Goal: Task Accomplishment & Management: Manage account settings

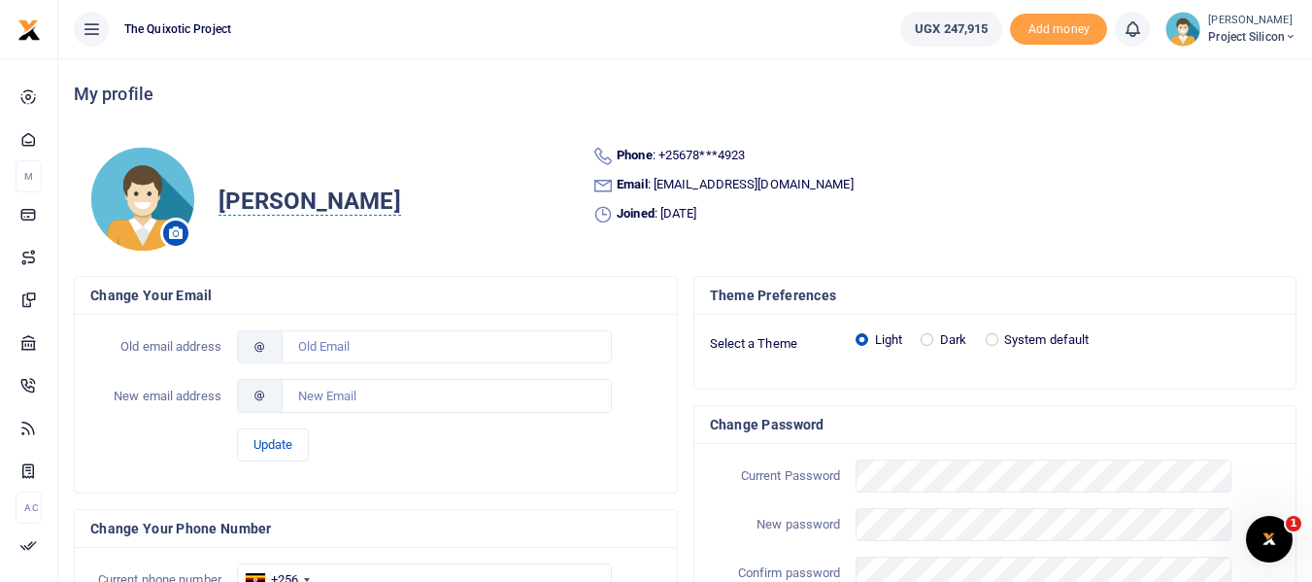
click at [99, 28] on icon at bounding box center [91, 28] width 19 height 21
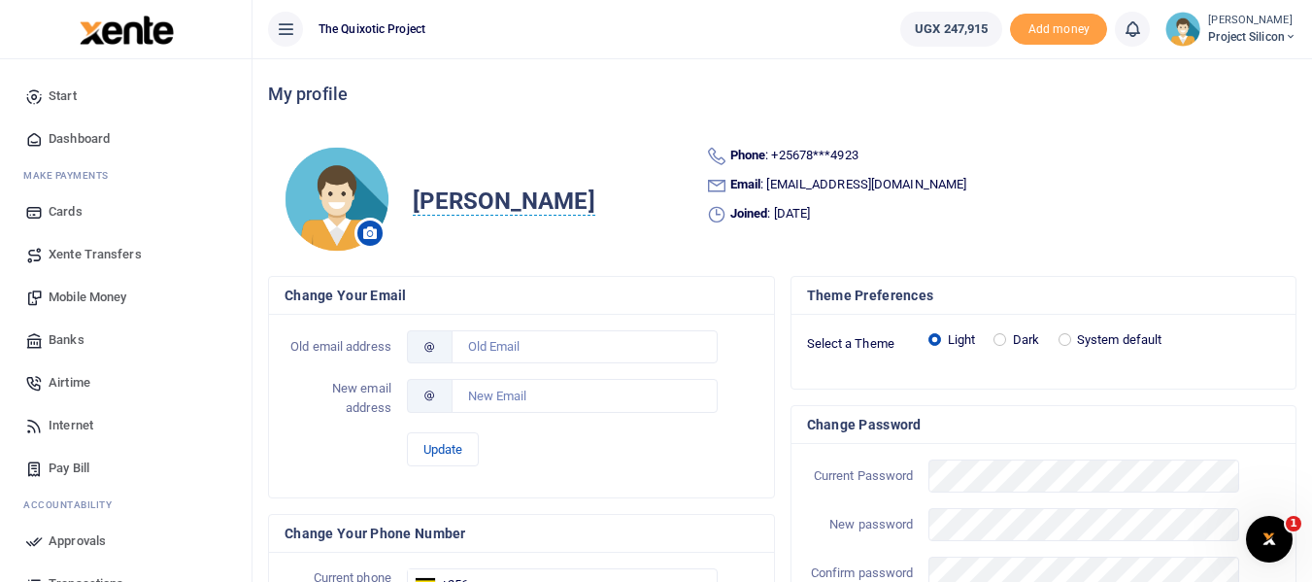
click at [529, 196] on span "[PERSON_NAME]" at bounding box center [504, 201] width 182 height 28
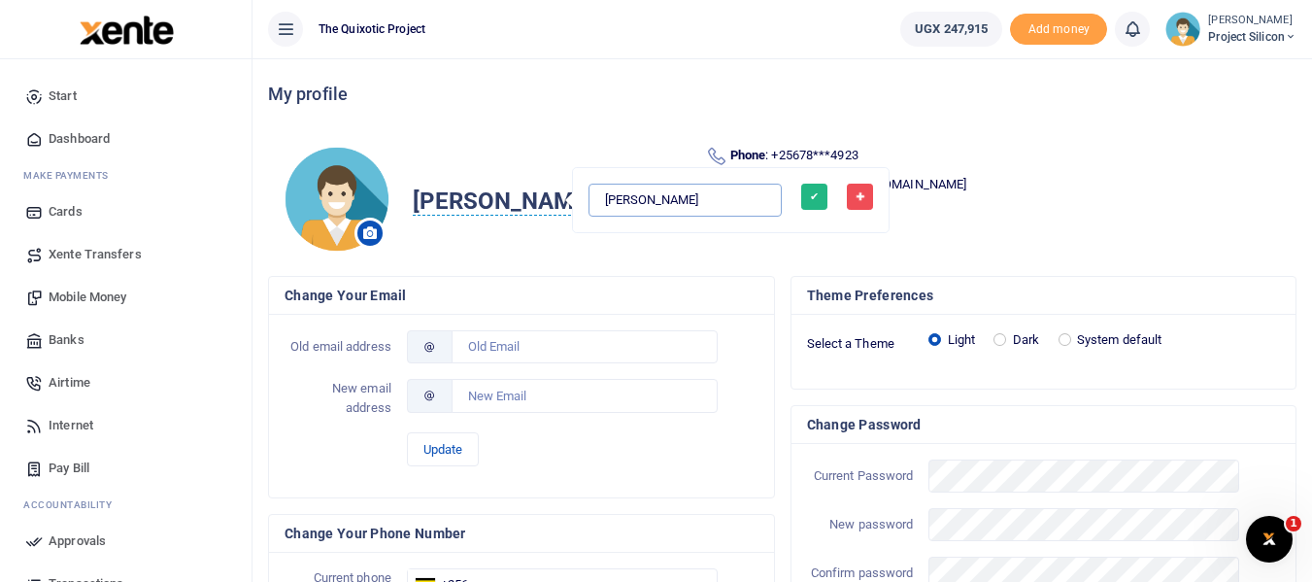
click at [681, 199] on input "[PERSON_NAME]" at bounding box center [684, 199] width 193 height 33
drag, startPoint x: 698, startPoint y: 195, endPoint x: 583, endPoint y: 186, distance: 115.9
click at [583, 186] on div "[PERSON_NAME] ✔ ✖" at bounding box center [731, 200] width 316 height 64
type input "[PERSON_NAME]"
click at [801, 198] on button "✔" at bounding box center [814, 196] width 26 height 26
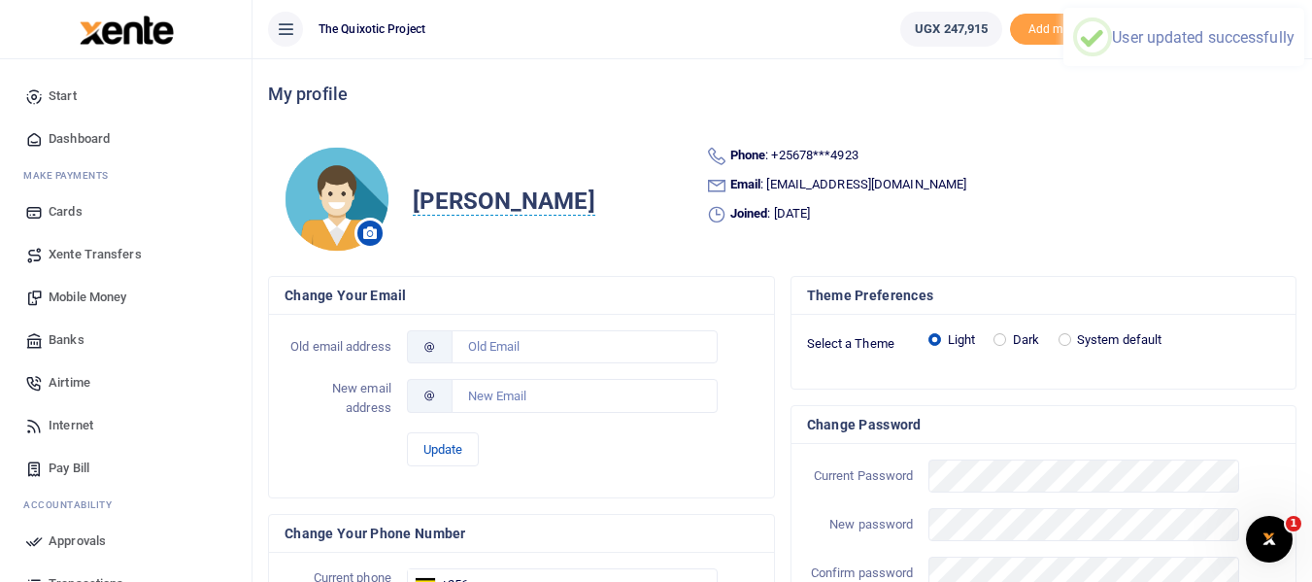
click at [493, 97] on h4 "My profile" at bounding box center [782, 93] width 1028 height 21
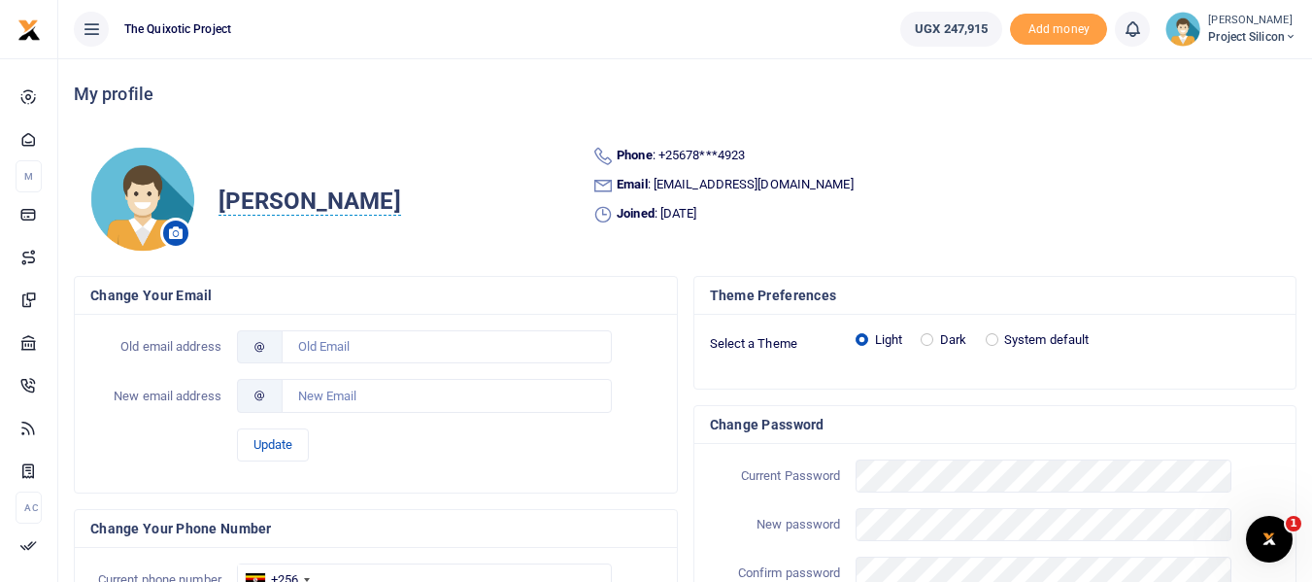
click at [1283, 37] on span "Project Silicon" at bounding box center [1252, 36] width 88 height 17
click at [1252, 97] on link "My profile" at bounding box center [1221, 106] width 153 height 27
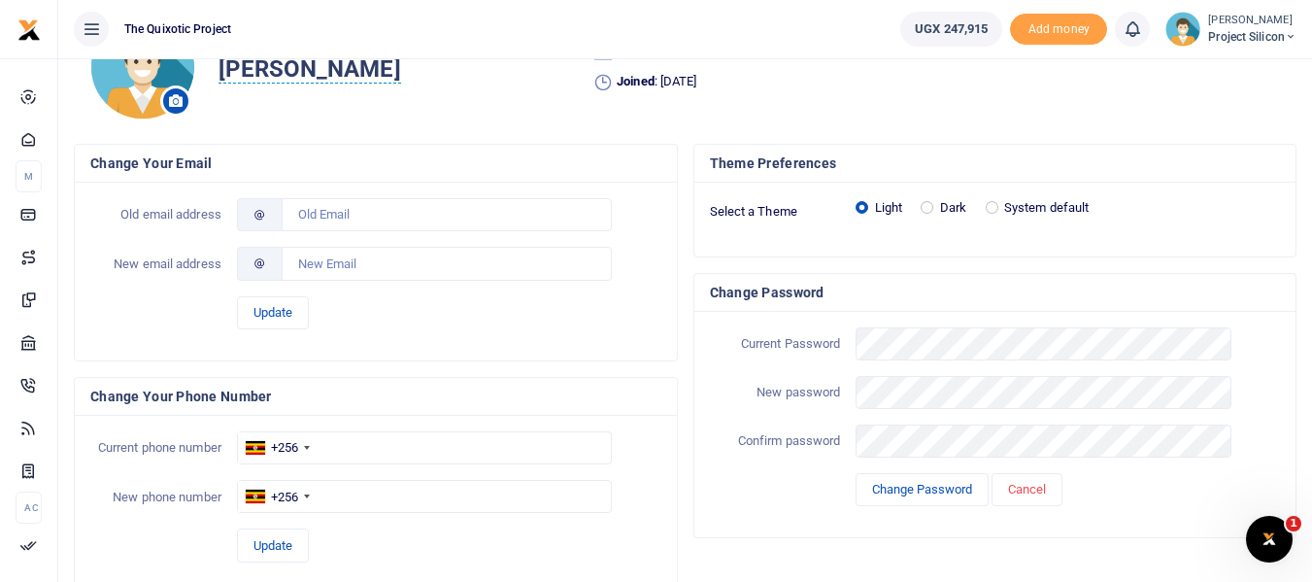
scroll to position [149, 0]
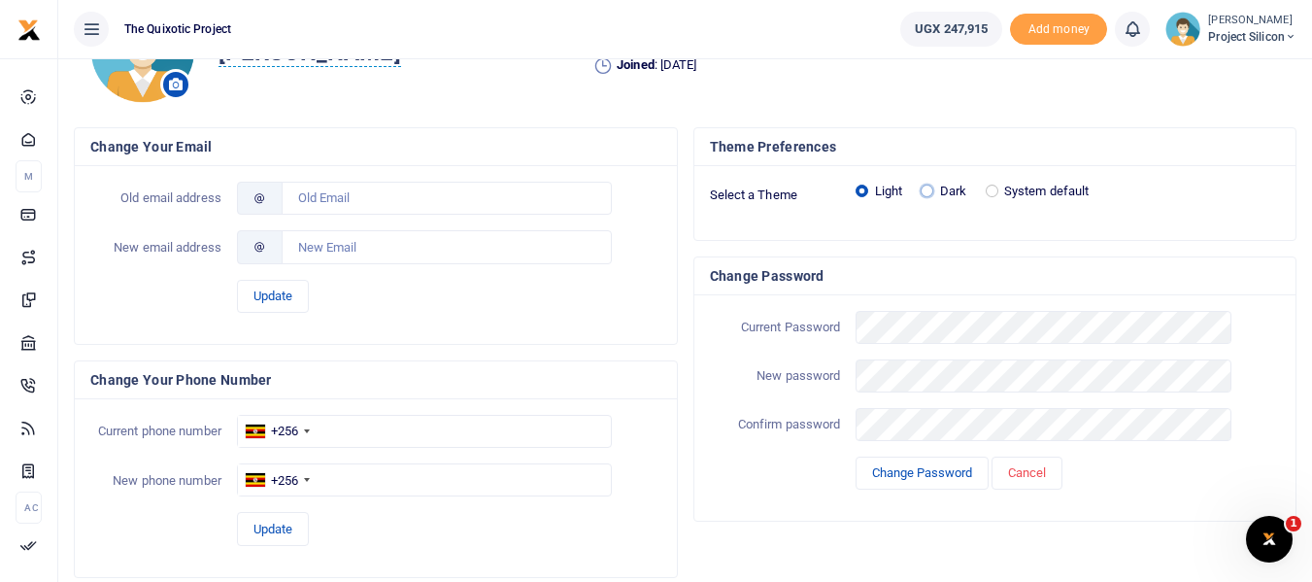
click at [926, 190] on input "Dark" at bounding box center [926, 190] width 13 height 13
radio input "true"
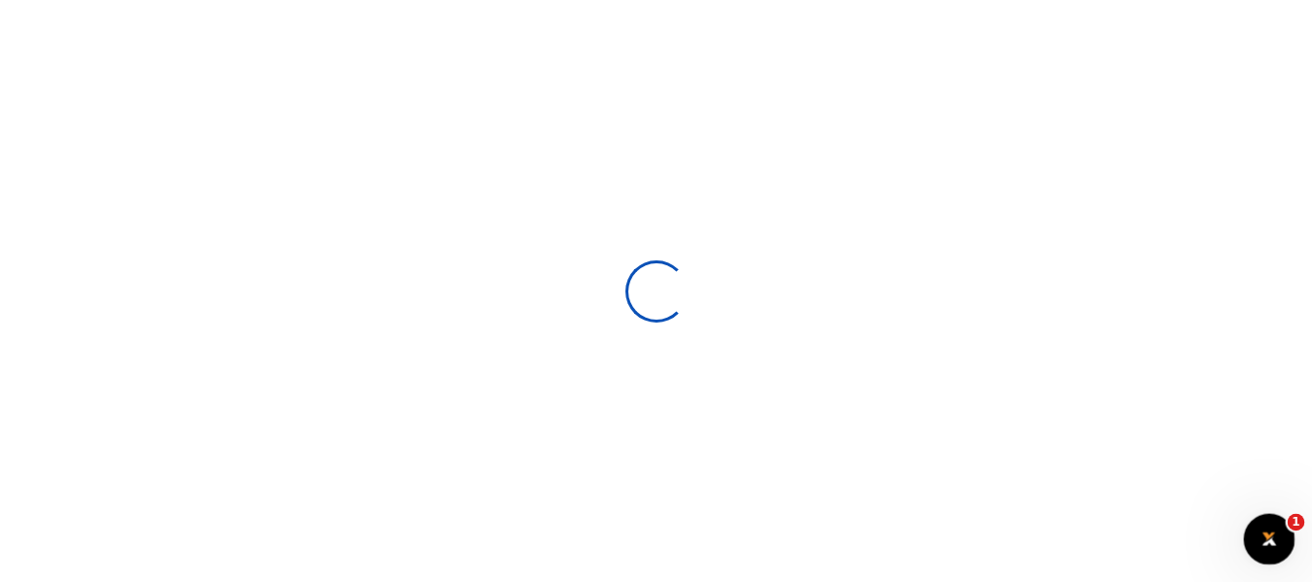
click at [1270, 524] on icon "Open Intercom Messenger" at bounding box center [1266, 536] width 32 height 32
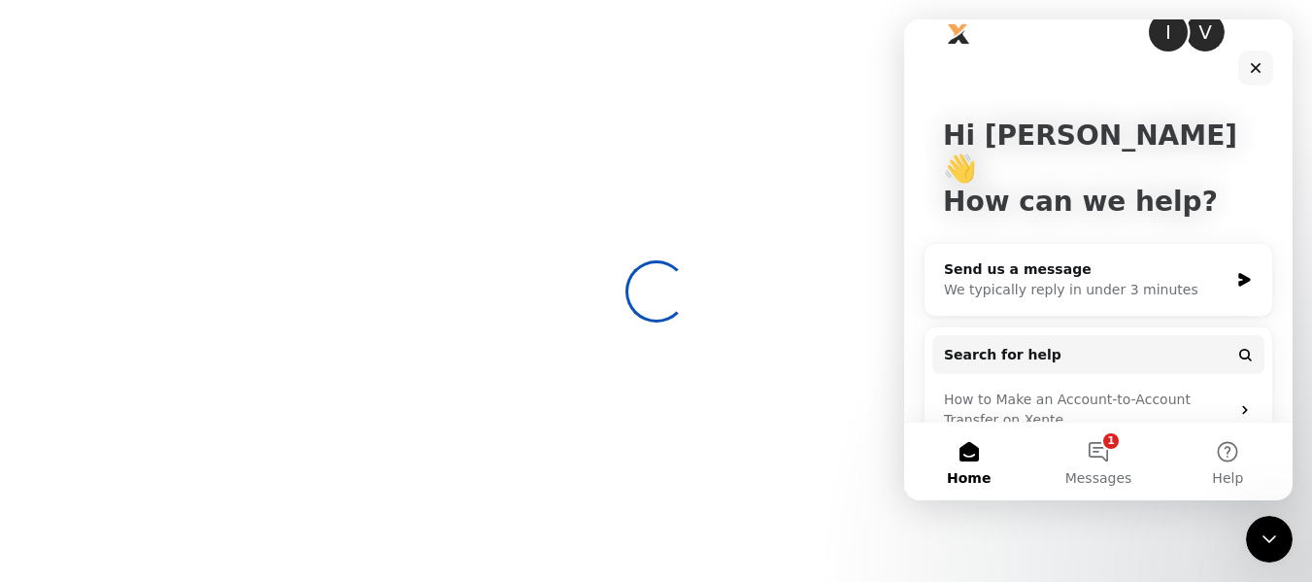
scroll to position [40, 0]
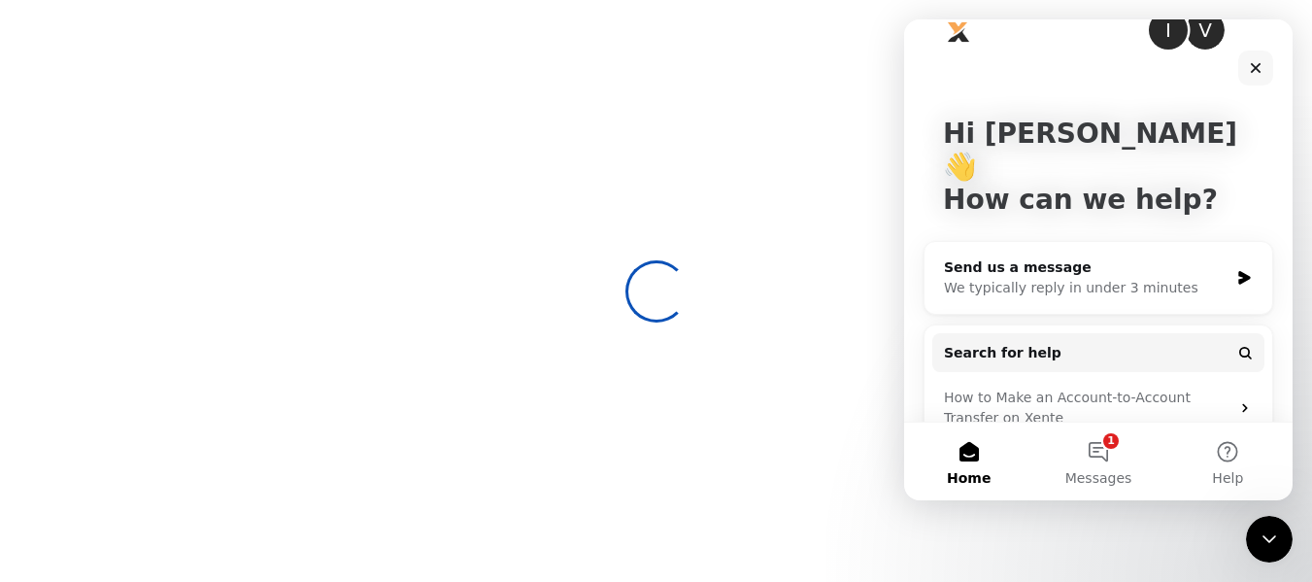
drag, startPoint x: 1287, startPoint y: 267, endPoint x: 2196, endPoint y: 338, distance: 911.5
click at [723, 86] on div at bounding box center [656, 291] width 1312 height 582
